Goal: Information Seeking & Learning: Learn about a topic

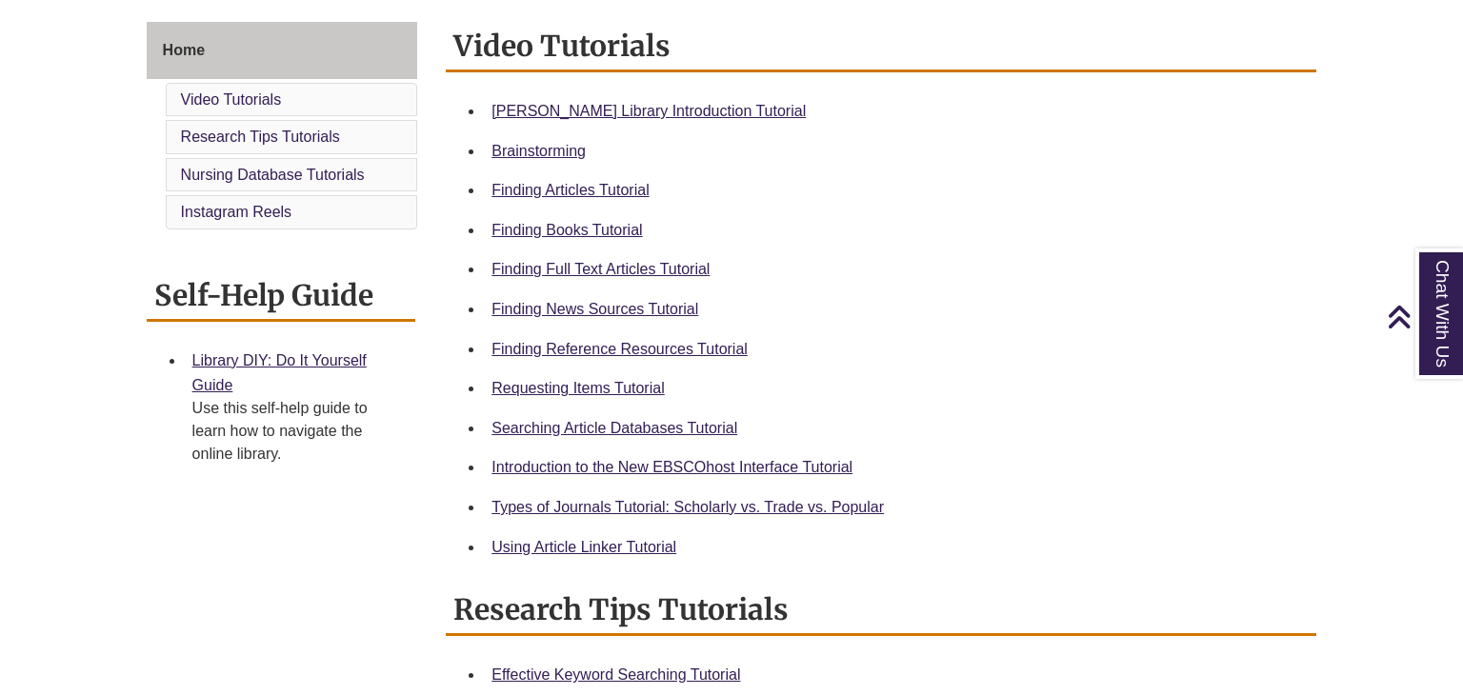
scroll to position [516, 0]
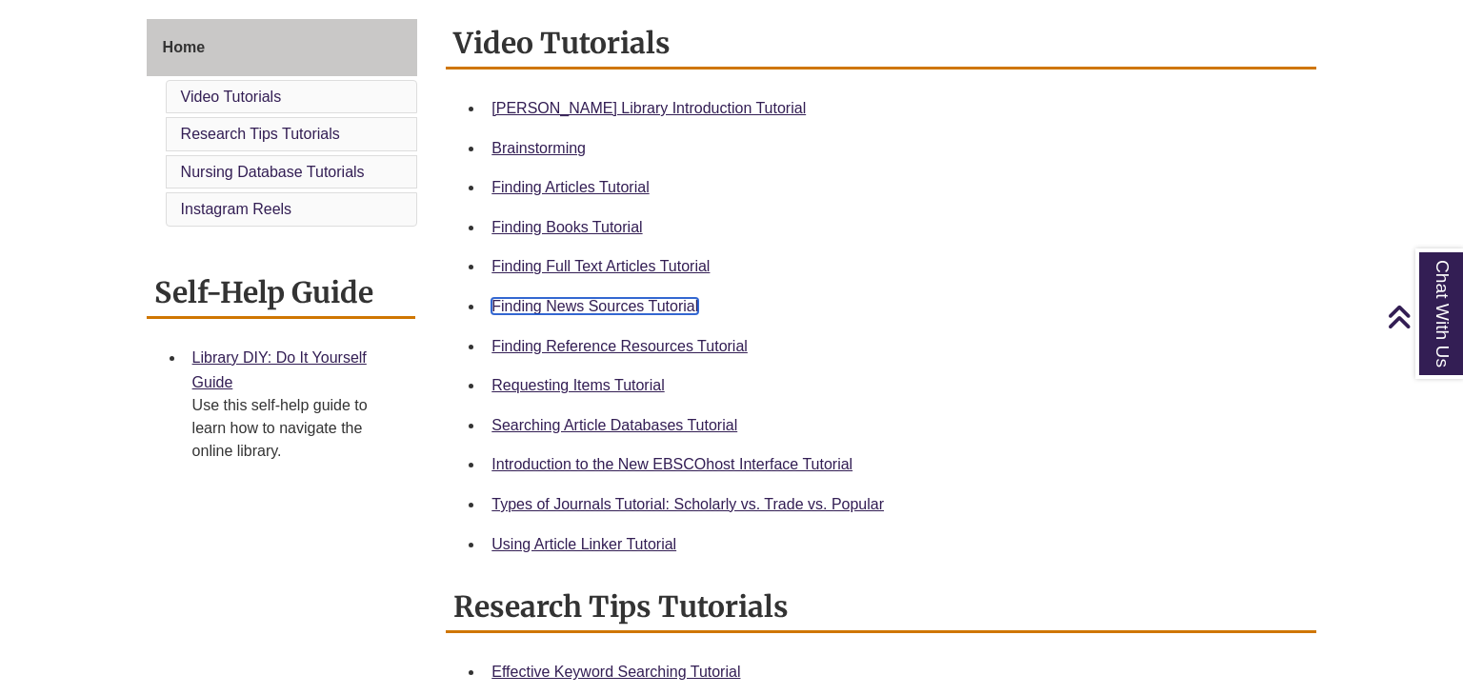
click at [512, 303] on link "Finding News Sources Tutorial" at bounding box center [594, 306] width 207 height 16
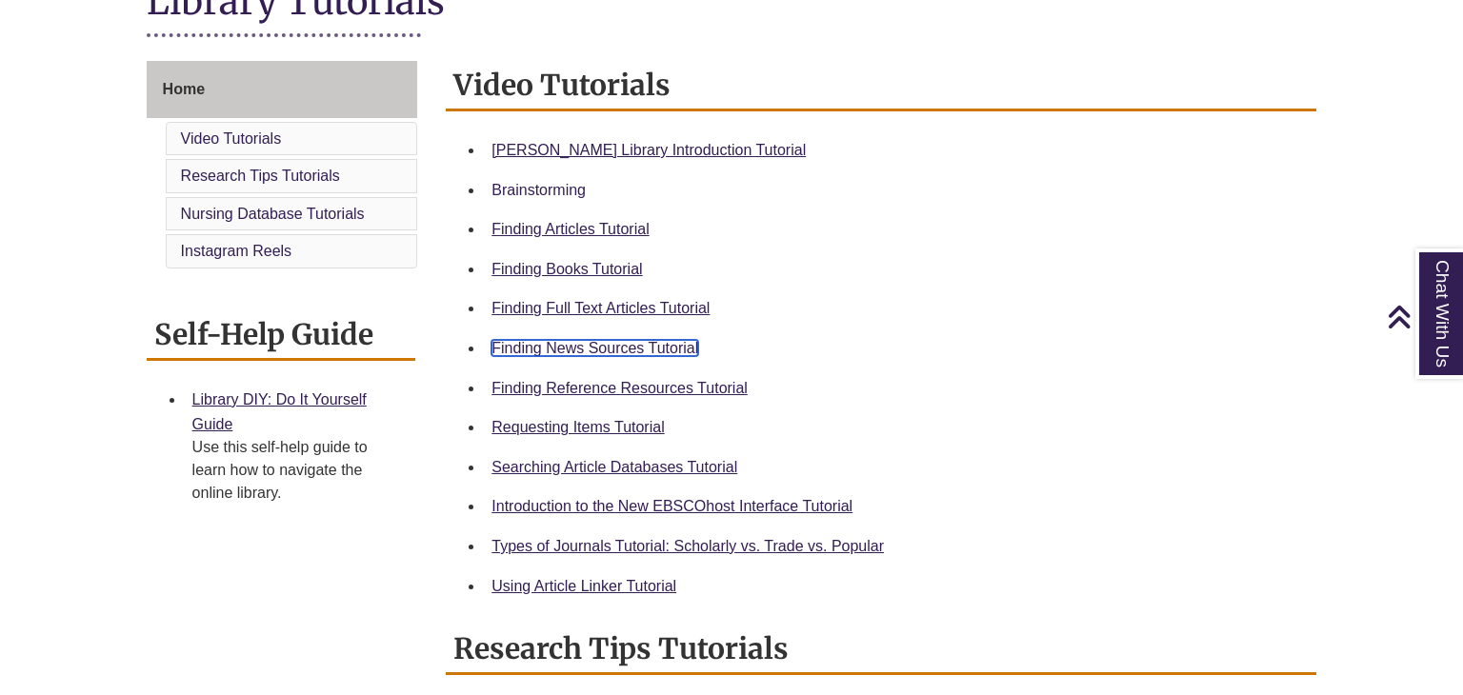
scroll to position [0, 0]
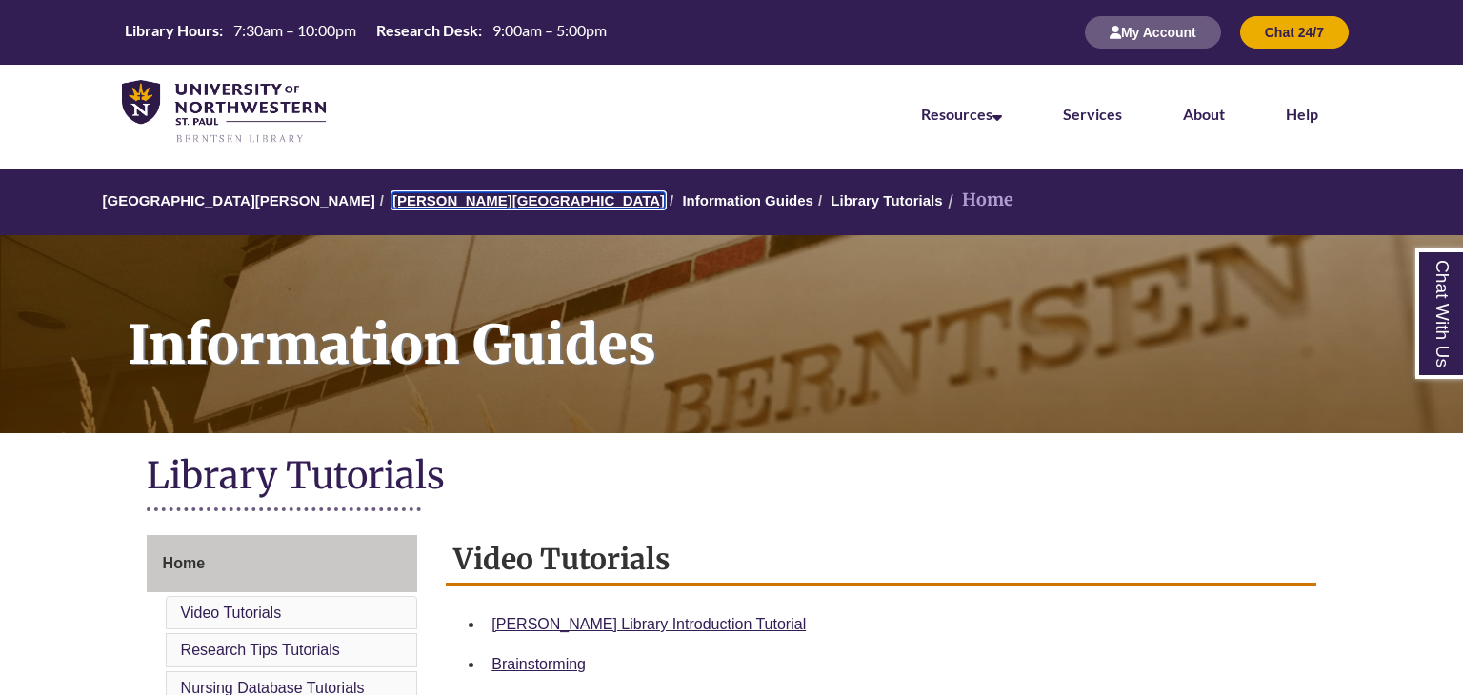
click at [392, 203] on link "[PERSON_NAME][GEOGRAPHIC_DATA]" at bounding box center [528, 200] width 272 height 16
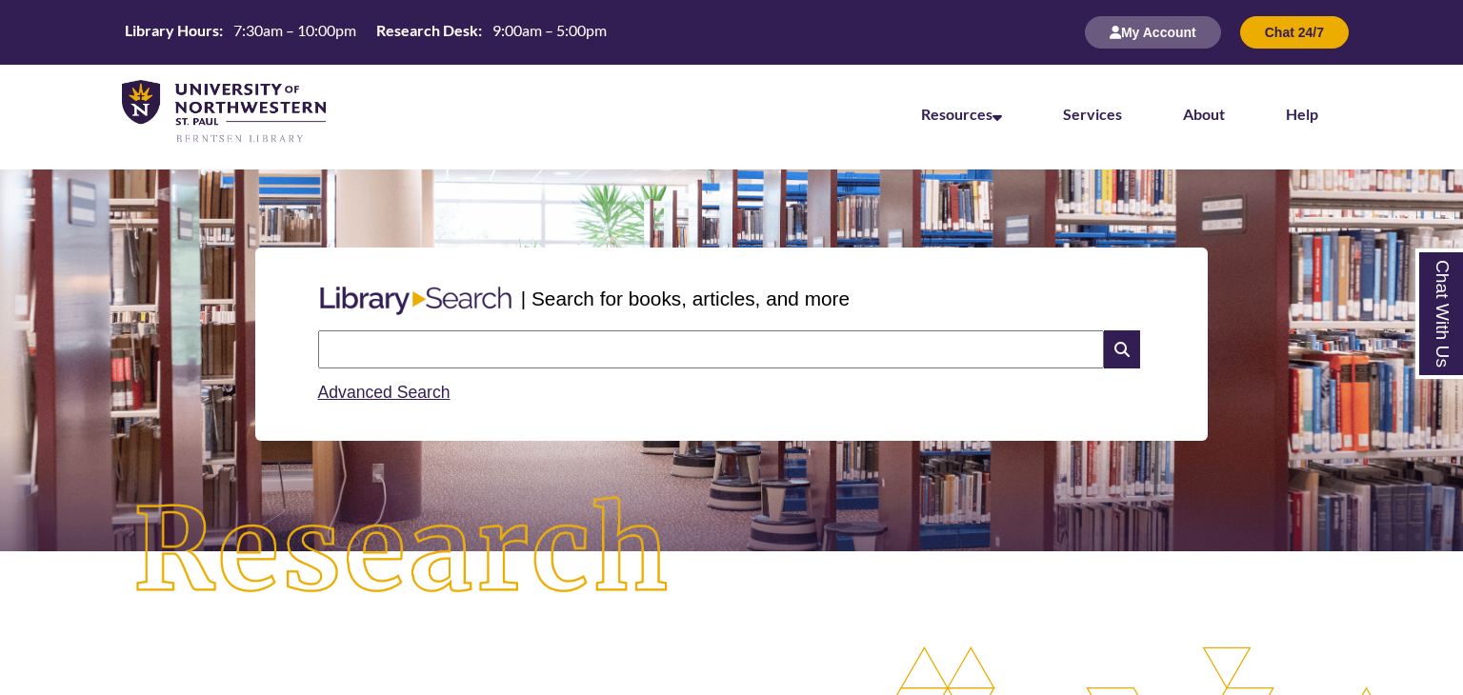
click at [567, 350] on input "text" at bounding box center [711, 349] width 786 height 38
type input "**"
click at [1114, 350] on icon at bounding box center [1122, 349] width 36 height 38
